Goal: Navigation & Orientation: Go to known website

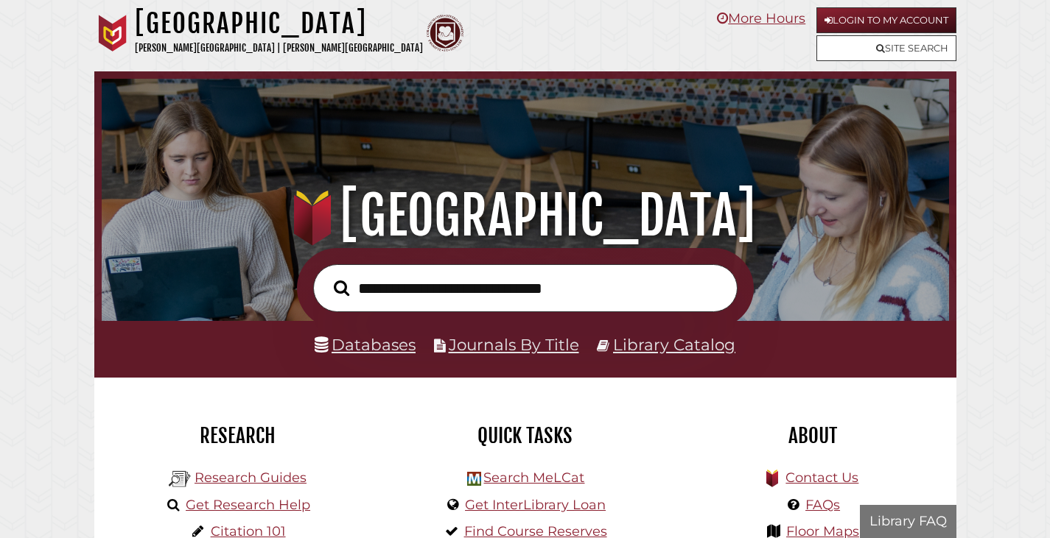
scroll to position [280, 840]
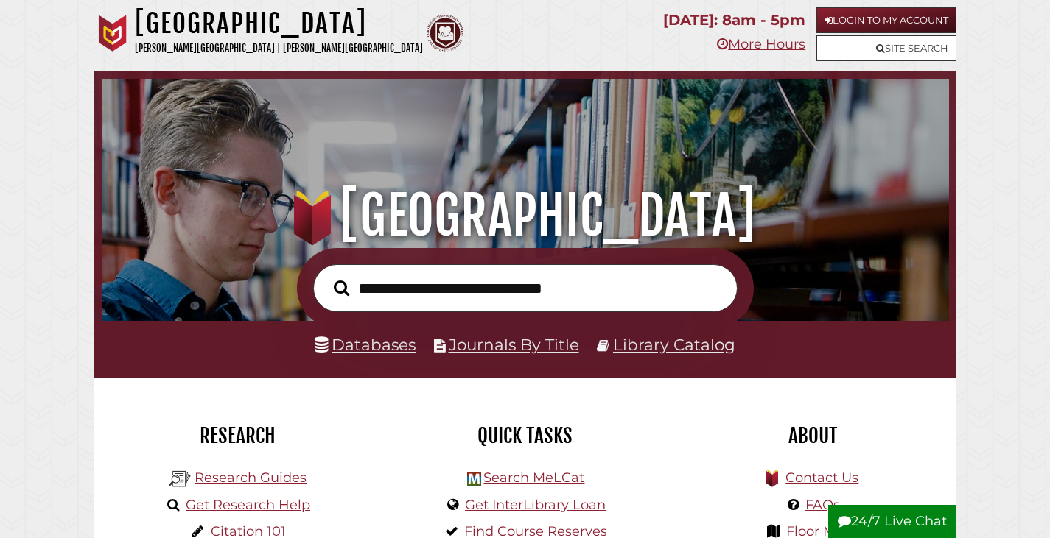
scroll to position [280, 840]
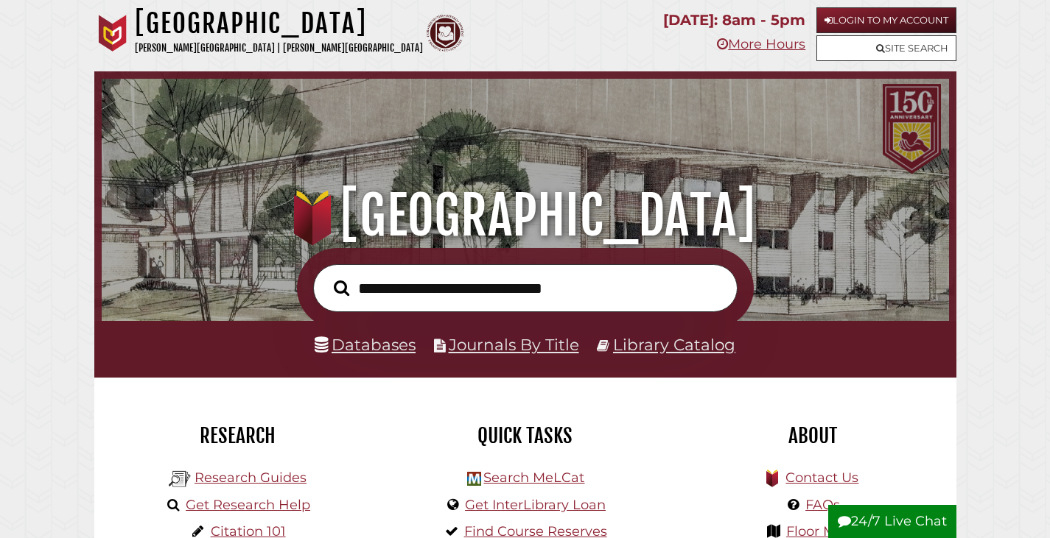
scroll to position [280, 840]
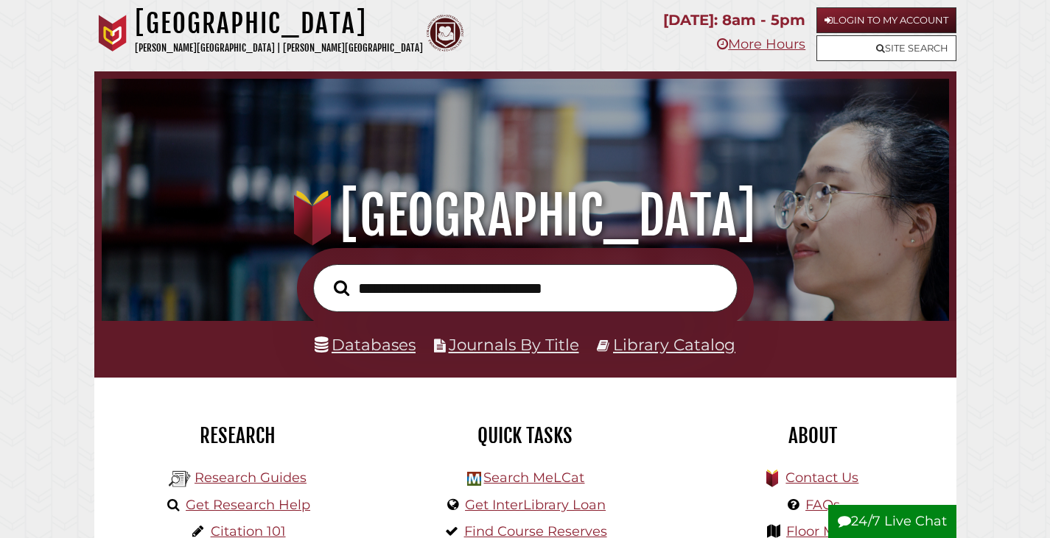
scroll to position [280, 840]
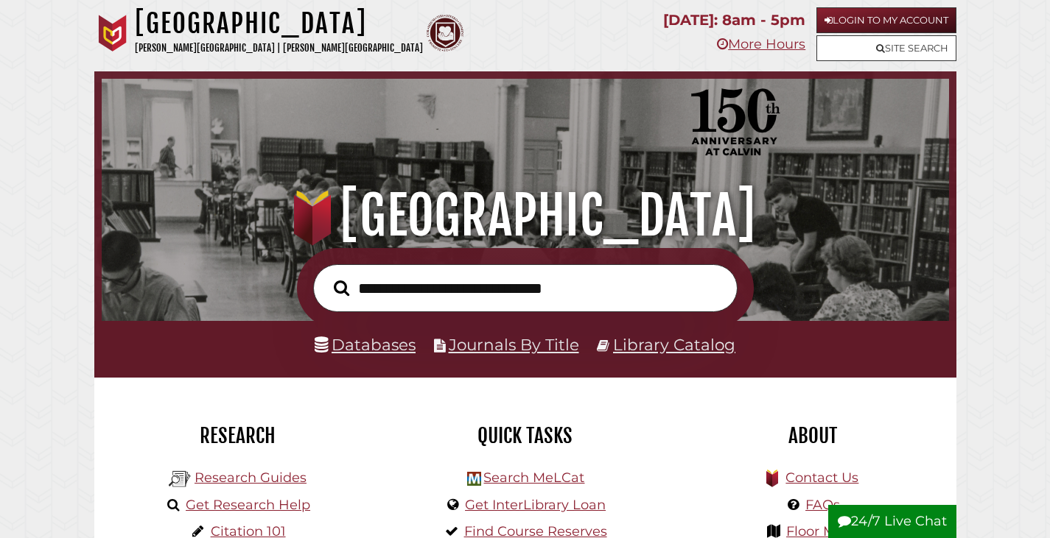
scroll to position [280, 840]
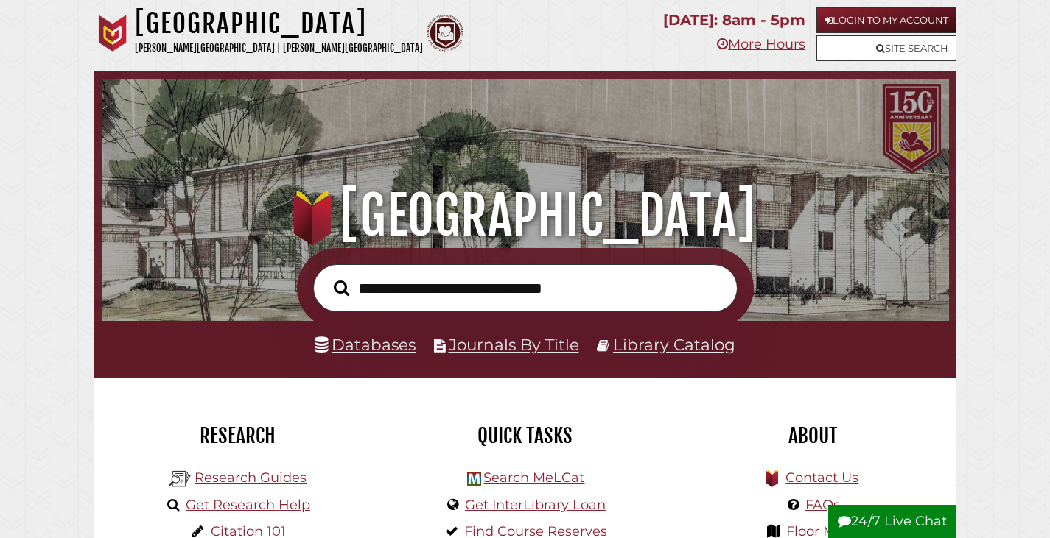
scroll to position [280, 840]
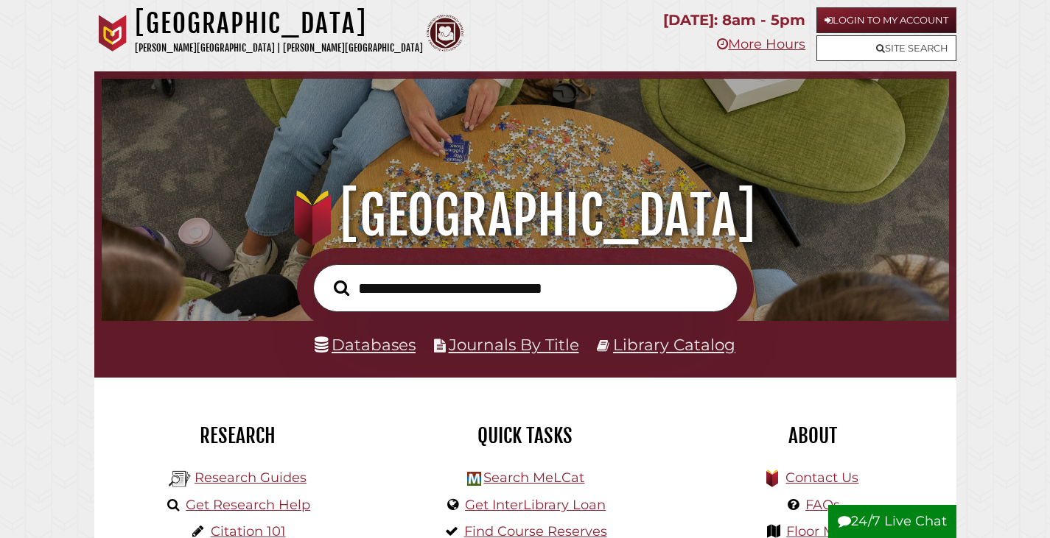
scroll to position [280, 840]
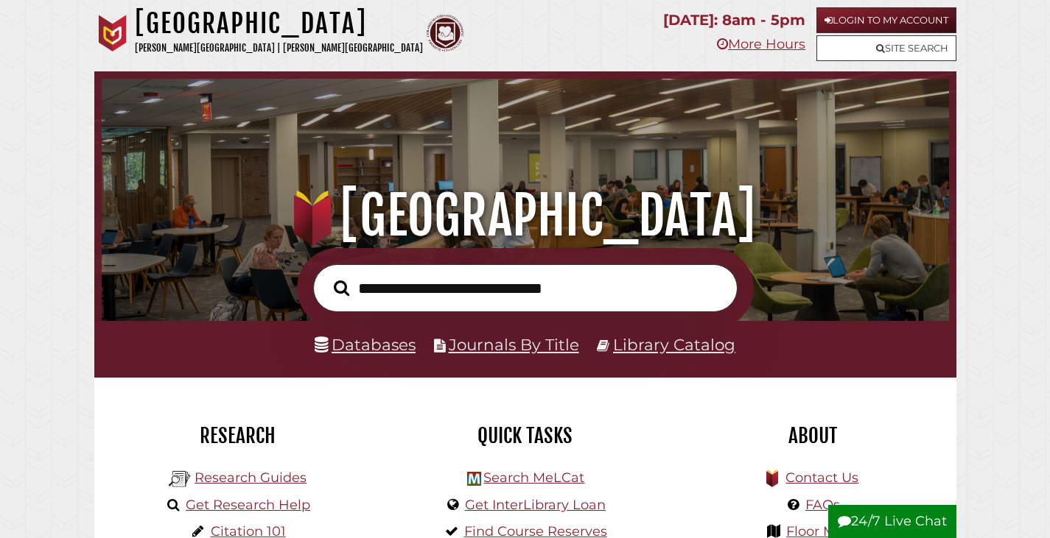
scroll to position [280, 840]
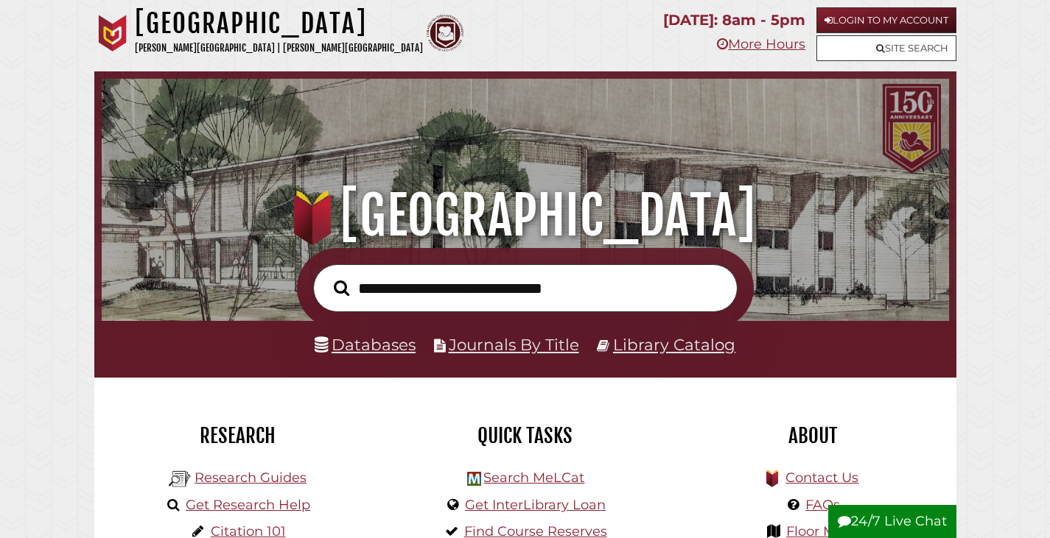
scroll to position [280, 840]
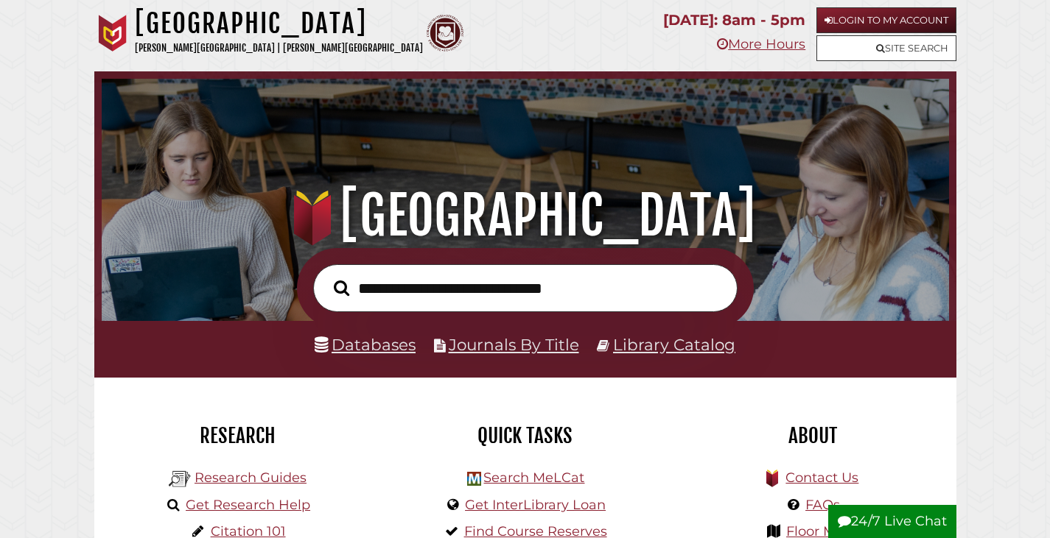
scroll to position [280, 840]
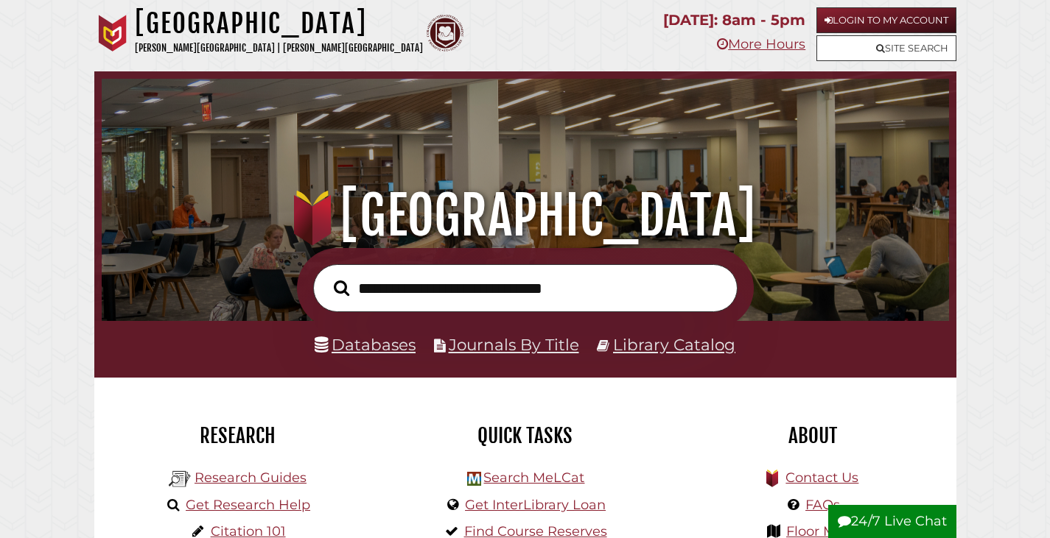
scroll to position [280, 840]
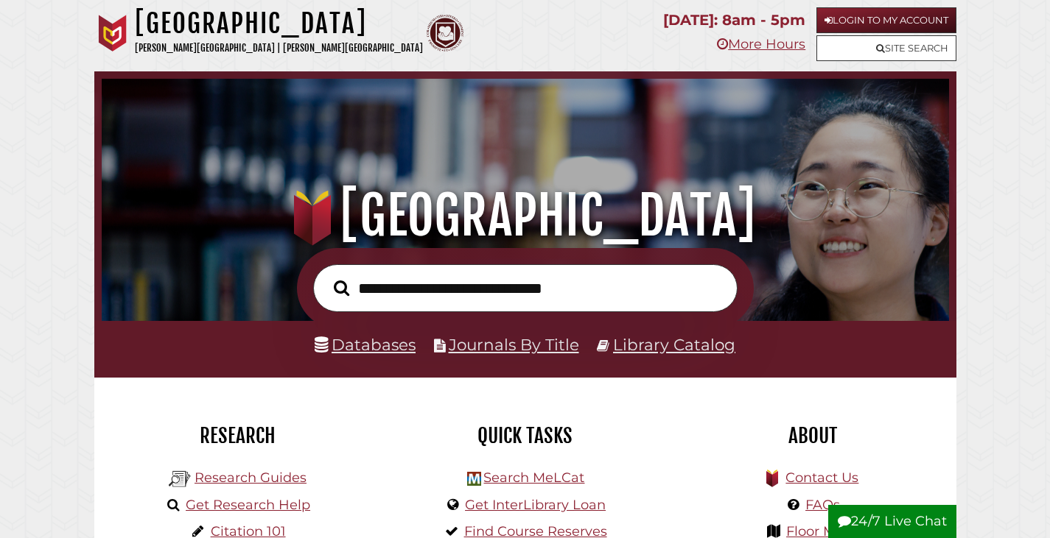
scroll to position [280, 840]
